Goal: Check status: Check status

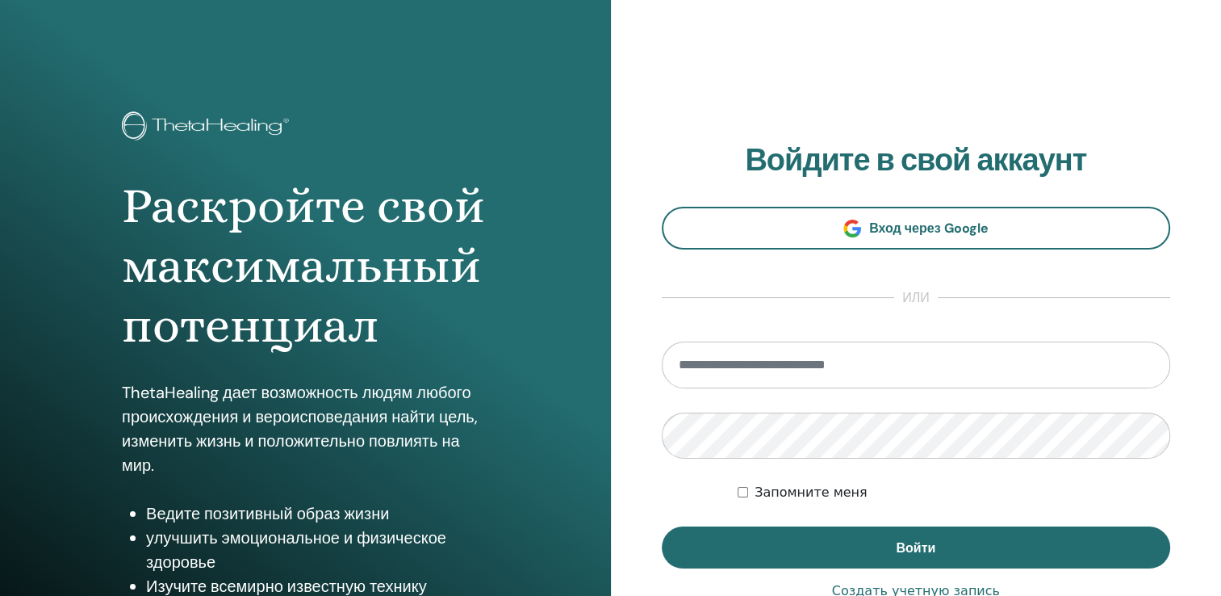
type input "**********"
click at [816, 490] on label "Запомните меня" at bounding box center [811, 492] width 113 height 19
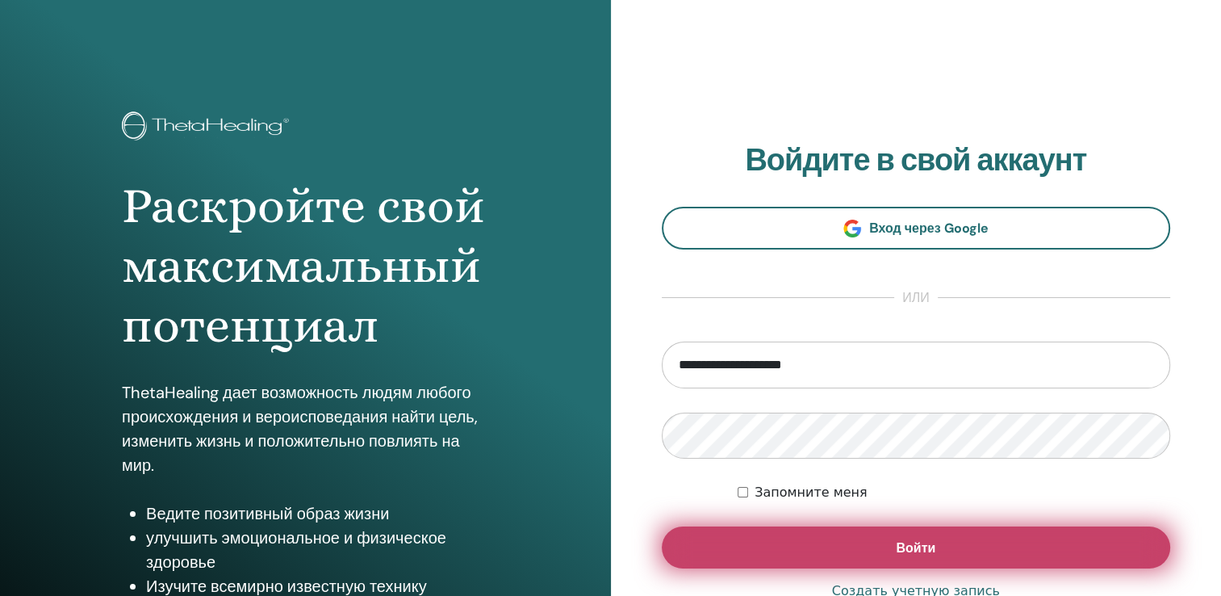
click at [911, 550] on span "Войти" at bounding box center [916, 547] width 40 height 17
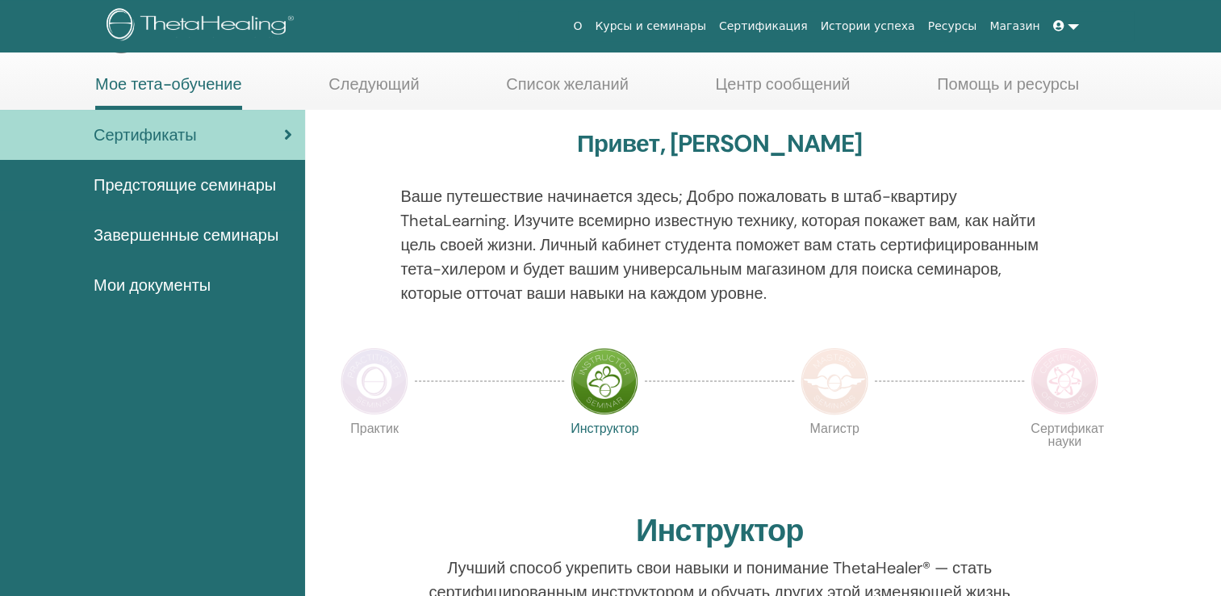
scroll to position [97, 0]
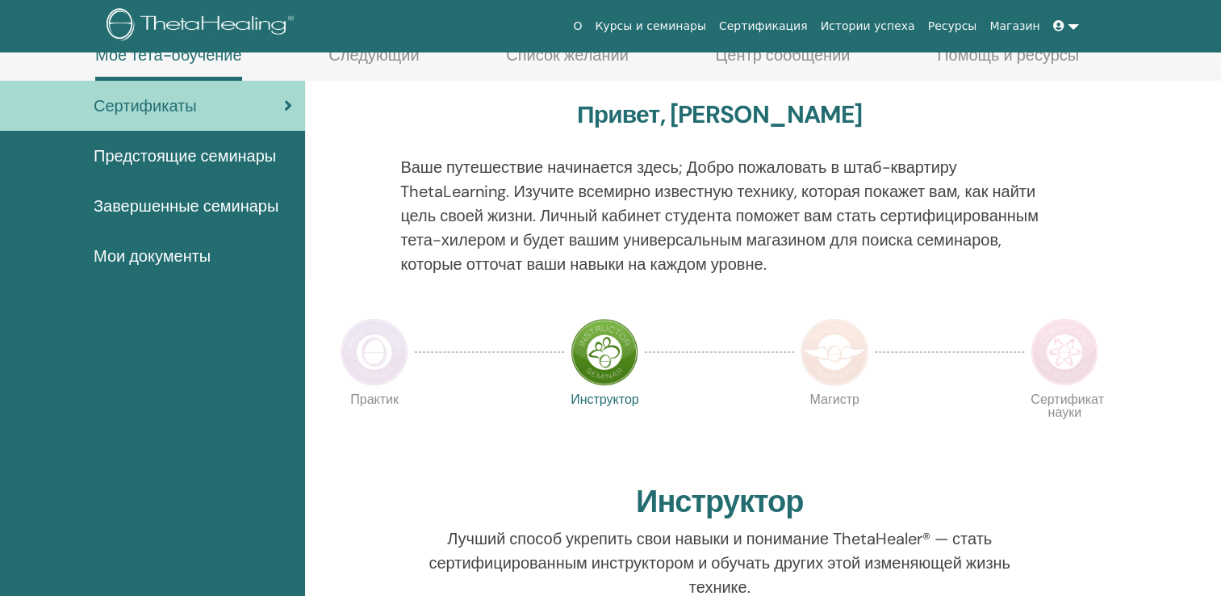
click at [241, 205] on span "Завершенные семинары" at bounding box center [186, 206] width 185 height 24
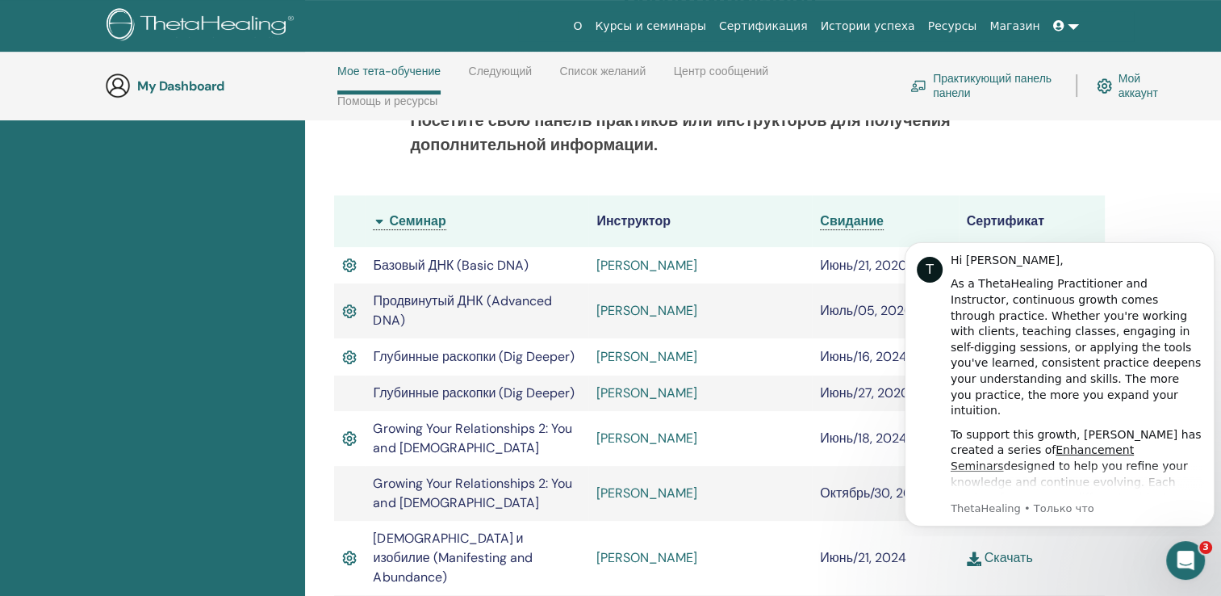
scroll to position [428, 0]
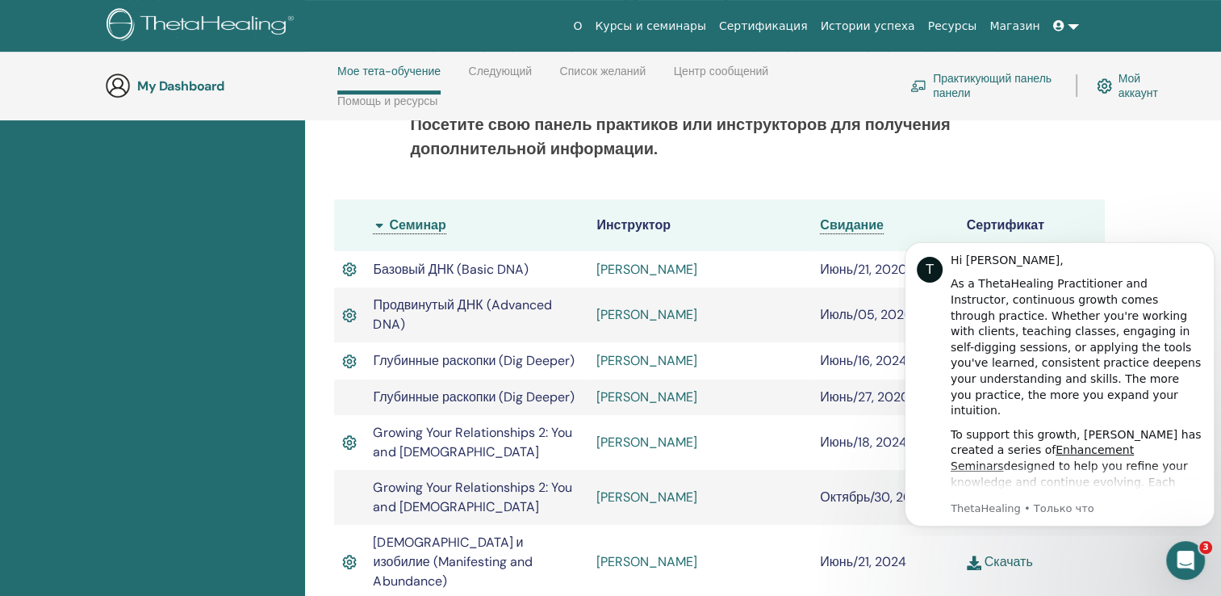
click at [985, 147] on p "Посетите свою панель практиков или инструкторов для получения дополнительной ин…" at bounding box center [724, 136] width 629 height 48
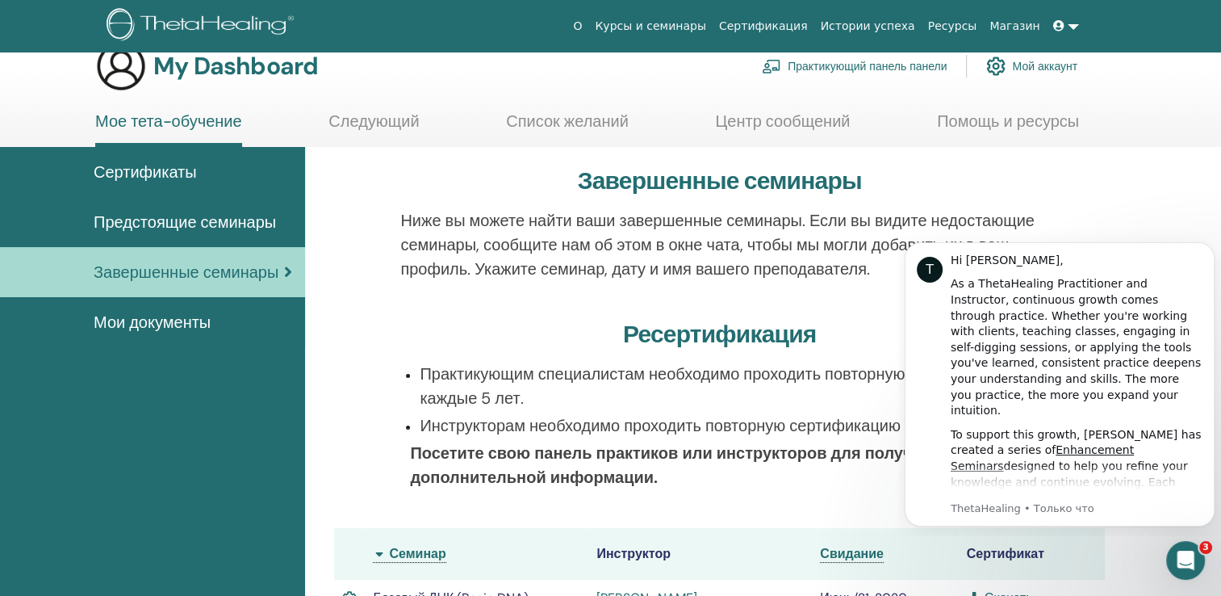
scroll to position [32, 0]
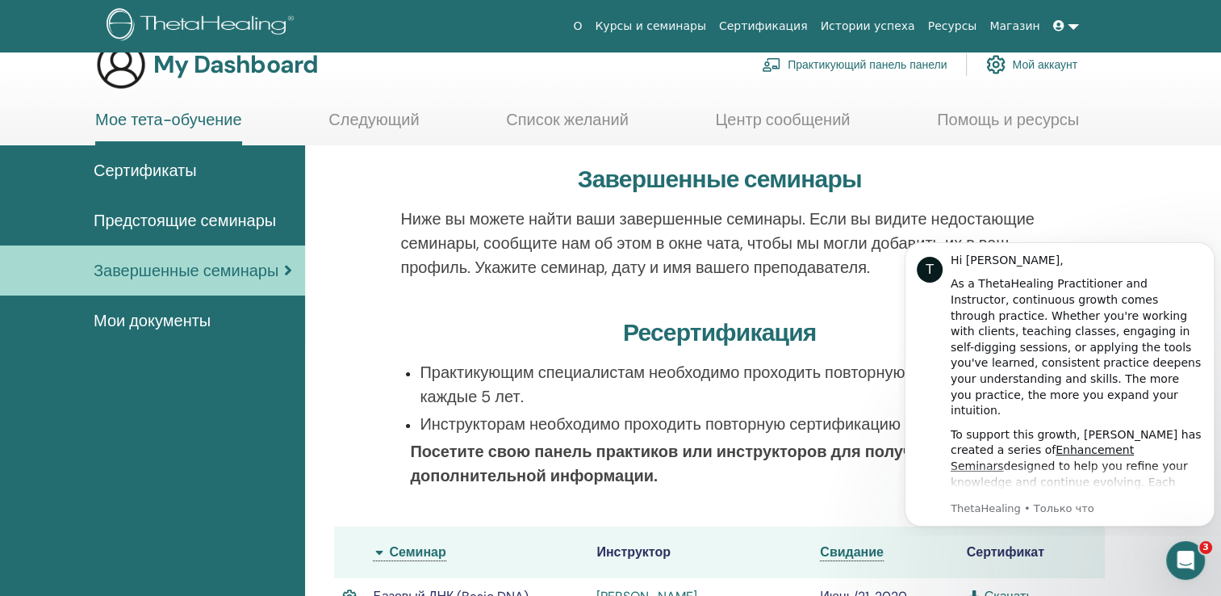
click at [1209, 247] on icon "Dismiss notification" at bounding box center [1210, 246] width 9 height 9
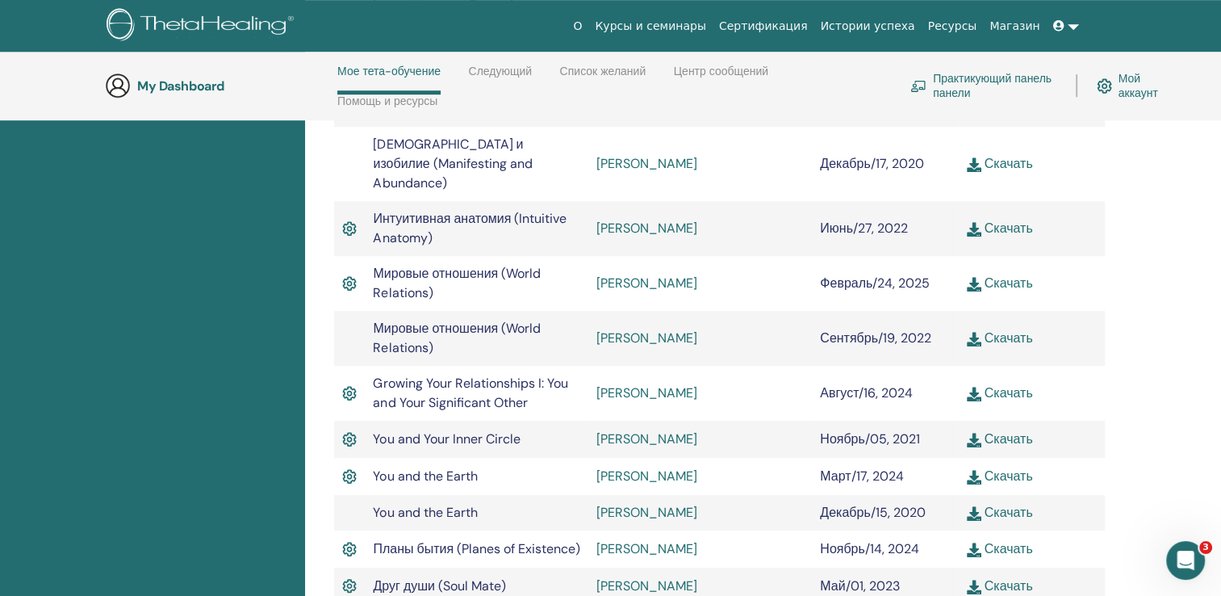
scroll to position [972, 0]
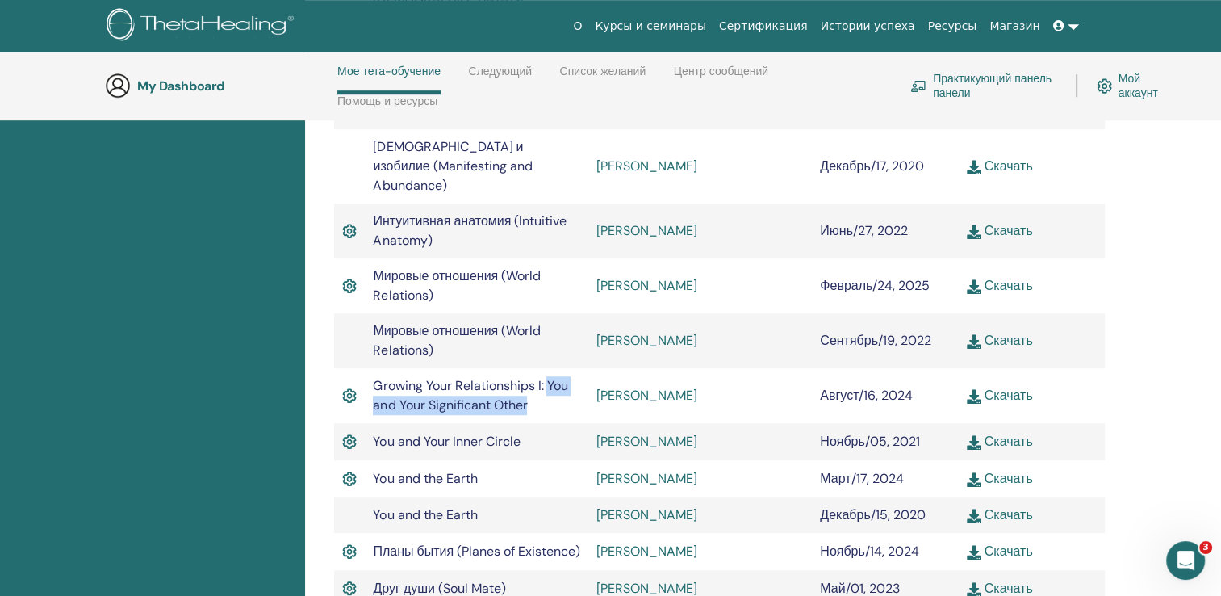
drag, startPoint x: 533, startPoint y: 344, endPoint x: 547, endPoint y: 328, distance: 21.1
click at [547, 368] on td "Growing Your Relationships I: You and Your Significant Other" at bounding box center [477, 395] width 224 height 55
copy span "You and Your Significant Other"
click at [1181, 217] on div "Завершенные семинары Ниже вы можете найти ваши завершенные семинары. Если вы ви…" at bounding box center [763, 85] width 916 height 1623
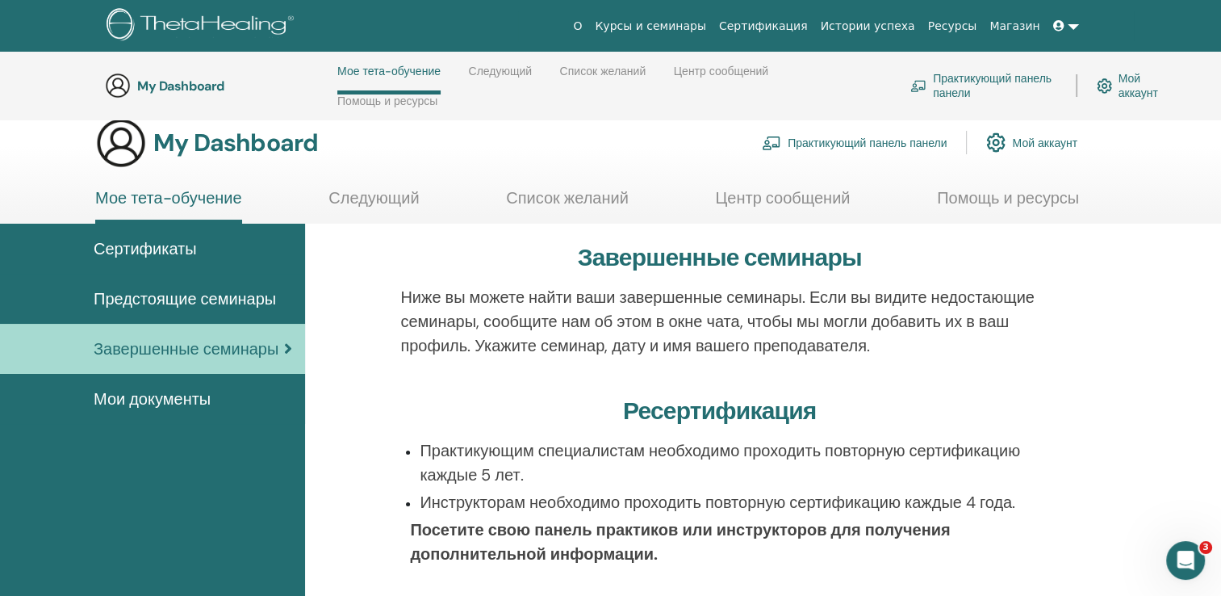
scroll to position [0, 0]
